Goal: Task Accomplishment & Management: Manage account settings

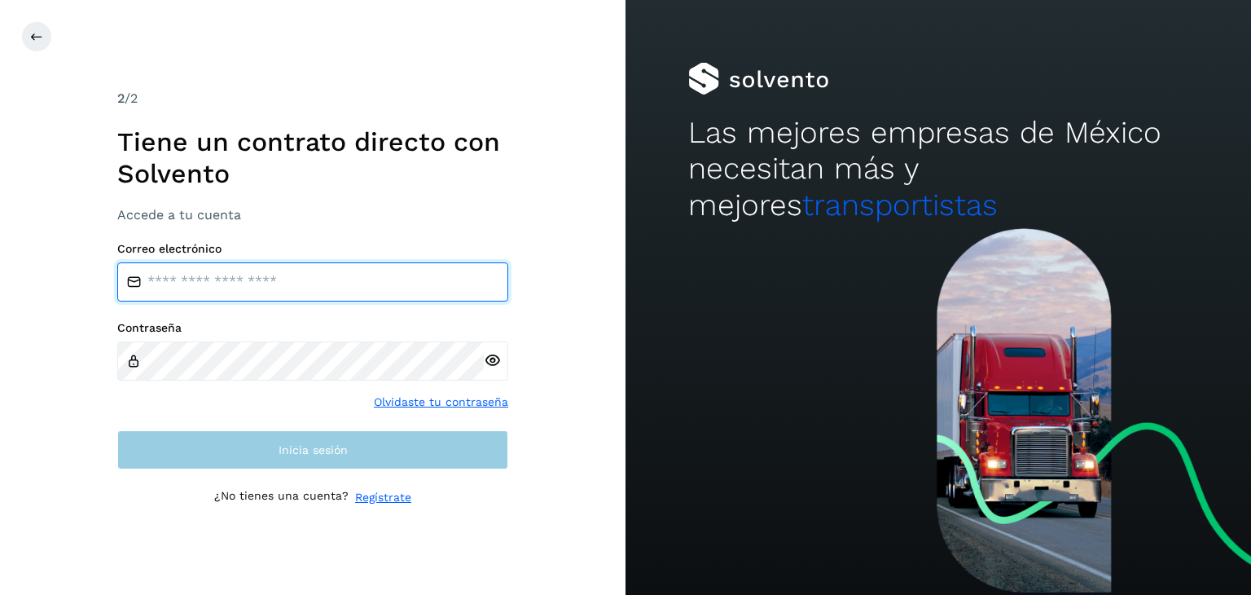
type input "**********"
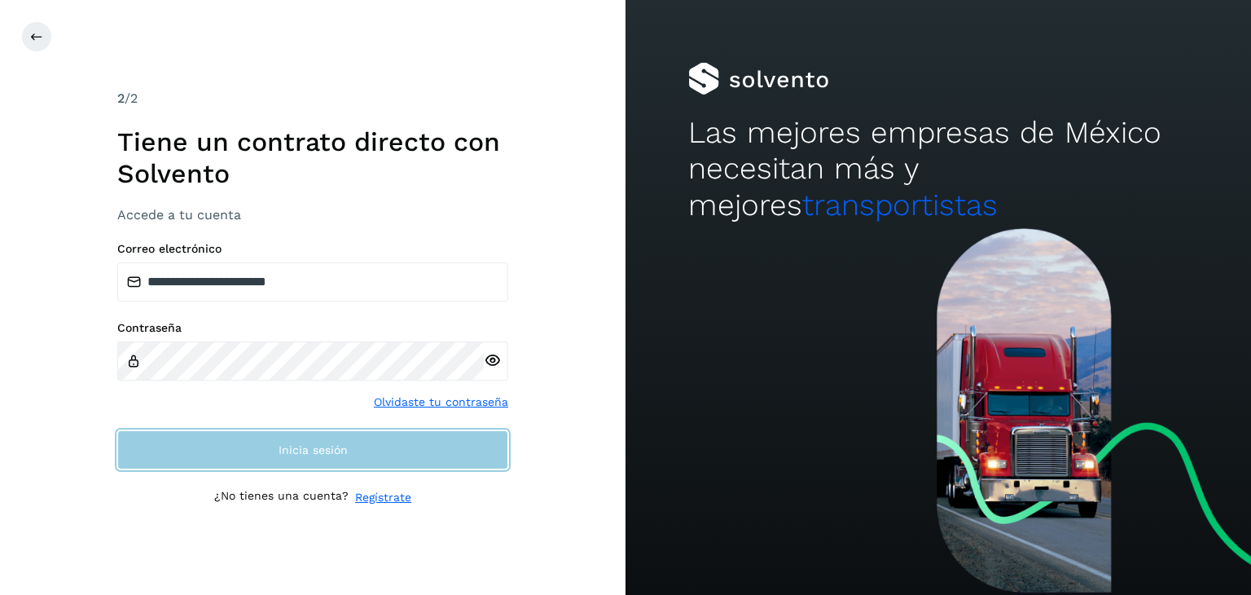
click at [319, 444] on span "Inicia sesión" at bounding box center [313, 449] width 69 height 11
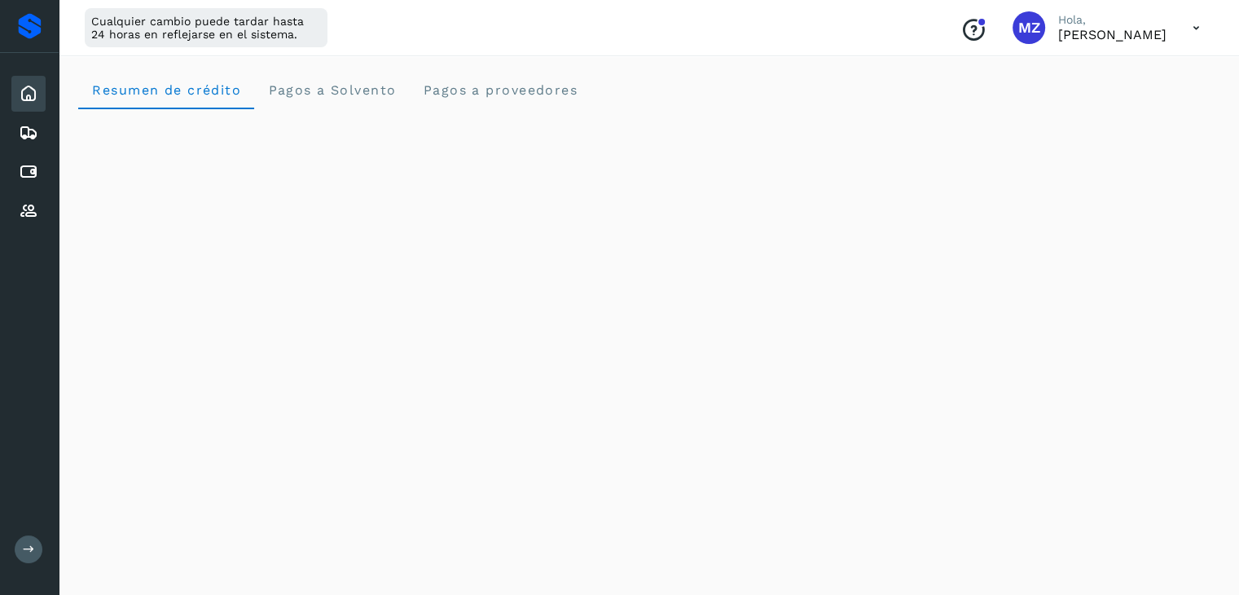
click at [1198, 27] on icon at bounding box center [1196, 27] width 33 height 33
click at [1121, 109] on div "Cerrar sesión" at bounding box center [1115, 105] width 194 height 31
